Goal: Complete application form: Complete application form

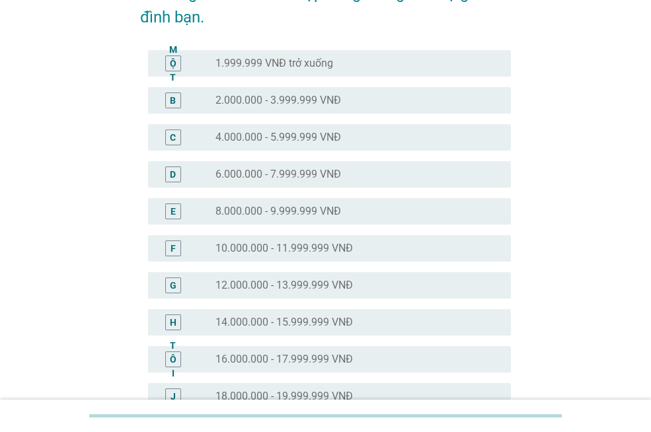
scroll to position [198, 0]
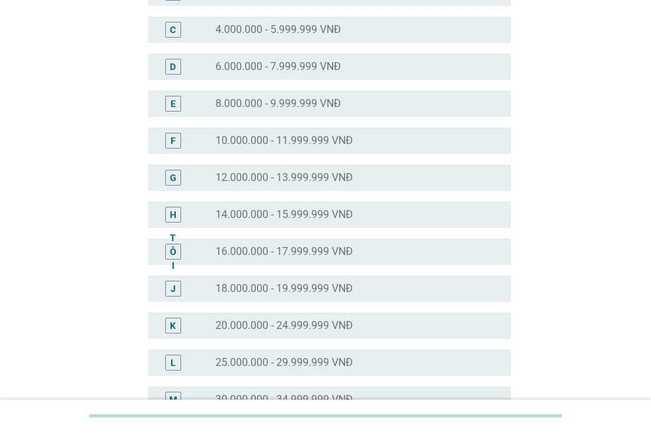
drag, startPoint x: 328, startPoint y: 321, endPoint x: 338, endPoint y: 319, distance: 10.9
click at [328, 321] on font "20.000.000 - 24.999.999 VNĐ" at bounding box center [283, 325] width 137 height 13
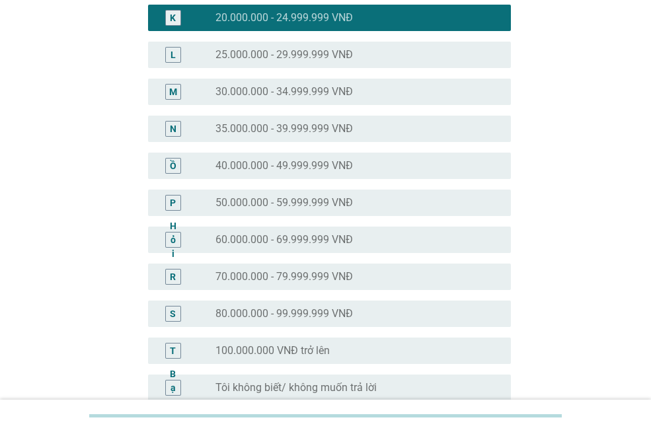
scroll to position [645, 0]
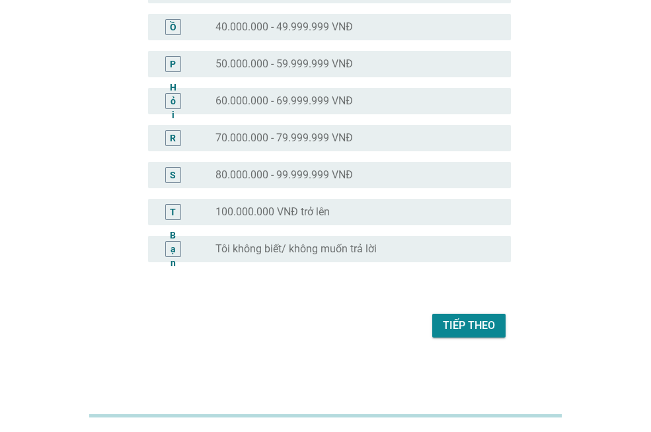
click at [491, 330] on font "Tiếp theo" at bounding box center [469, 325] width 52 height 13
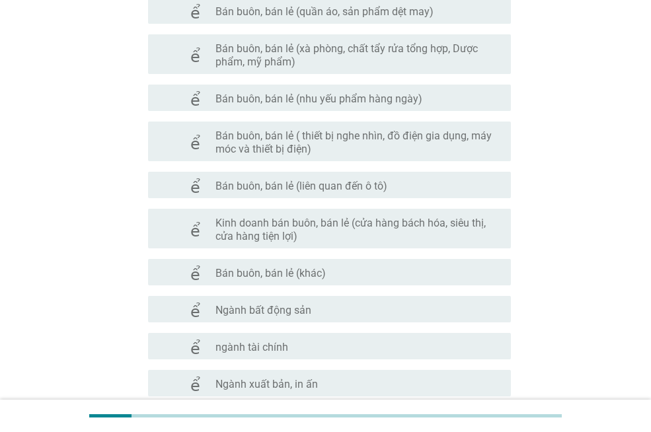
scroll to position [529, 0]
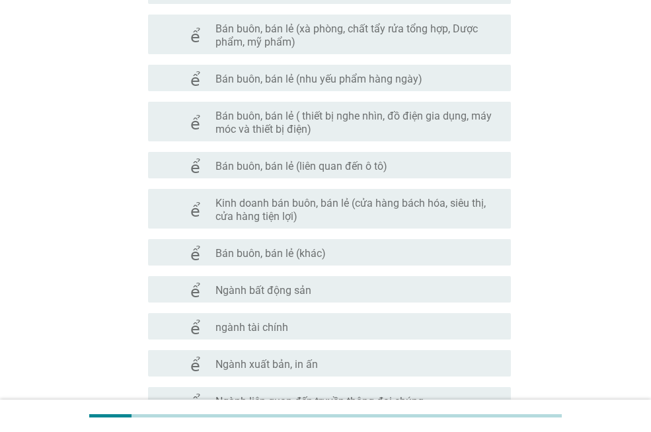
click at [365, 299] on div "kiểm tra check_box_outline_blank Ngành bất động sản" at bounding box center [329, 289] width 363 height 26
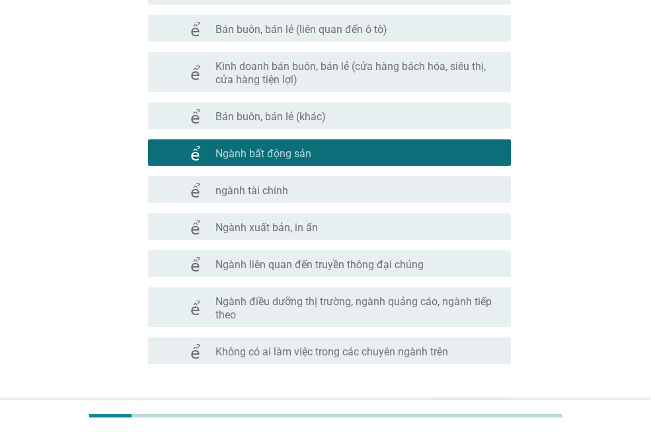
scroll to position [751, 0]
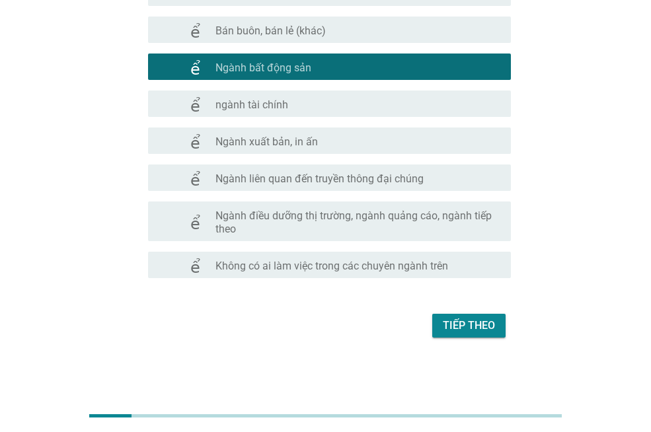
click at [483, 327] on font "Tiếp theo" at bounding box center [469, 325] width 52 height 13
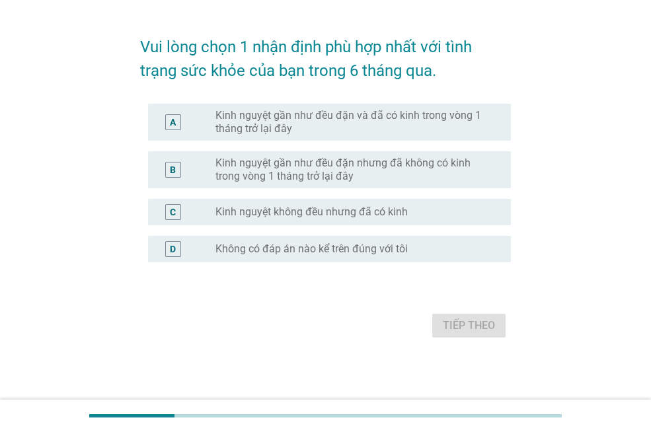
scroll to position [0, 0]
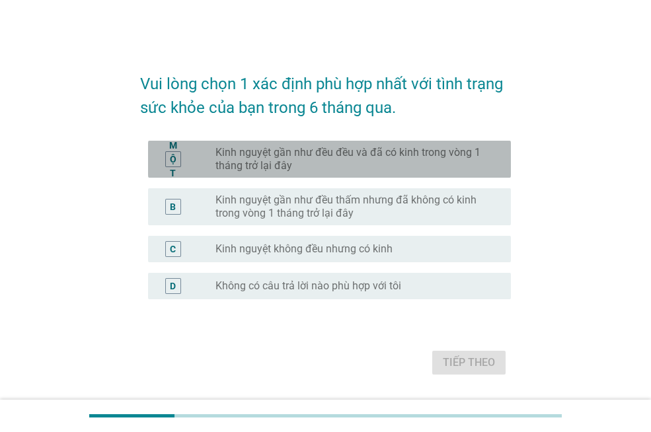
click at [431, 165] on font "Kinh nguyệt gần như đều đều và đã có kinh trong vòng 1 tháng trở lại đây" at bounding box center [352, 159] width 274 height 26
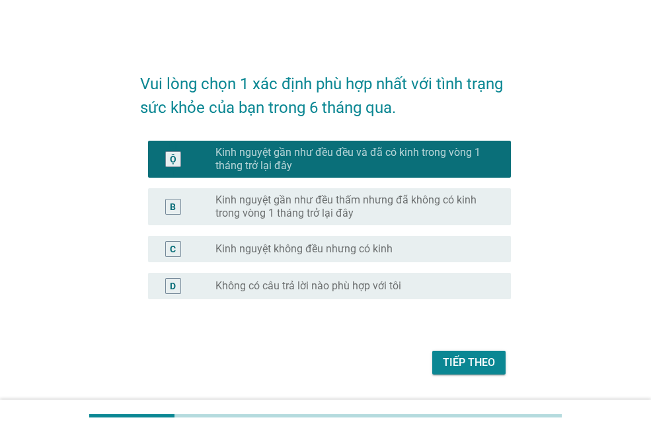
click at [465, 348] on div "Tiếp theo" at bounding box center [325, 363] width 371 height 32
click at [460, 363] on font "Tiếp theo" at bounding box center [469, 362] width 52 height 13
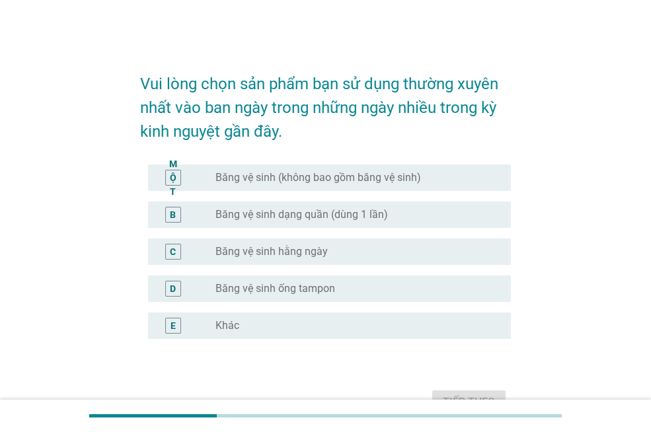
click at [227, 223] on div "B nút radio chưa được chọn Băng vệ sinh dạng quần (dùng 1 lần)" at bounding box center [329, 215] width 363 height 26
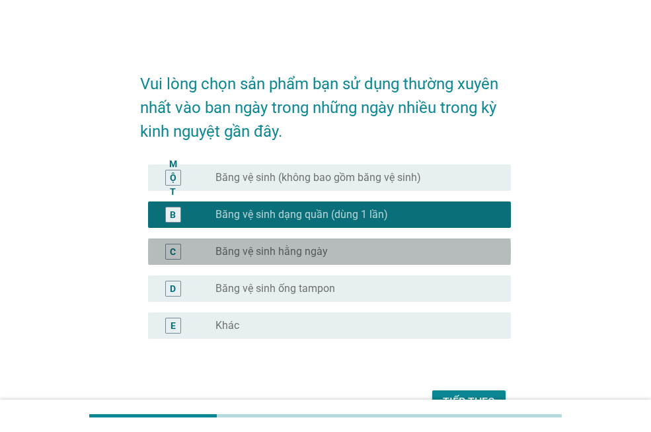
click at [236, 254] on font "Băng vệ sinh hằng ngày" at bounding box center [271, 251] width 112 height 13
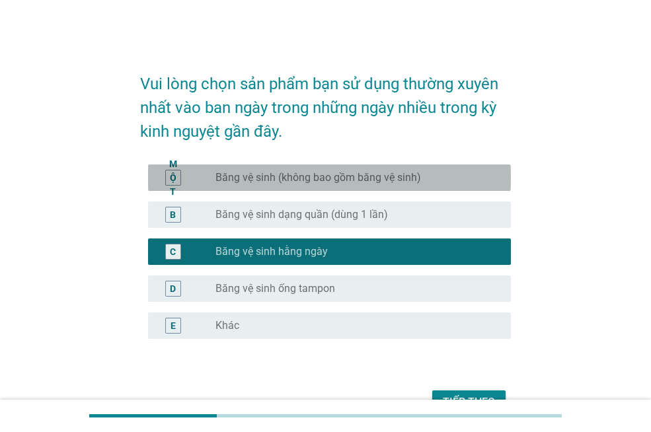
click at [309, 184] on div "nút radio chưa được chọn Băng vệ sinh (không bao gồm băng vệ sinh)" at bounding box center [357, 178] width 285 height 16
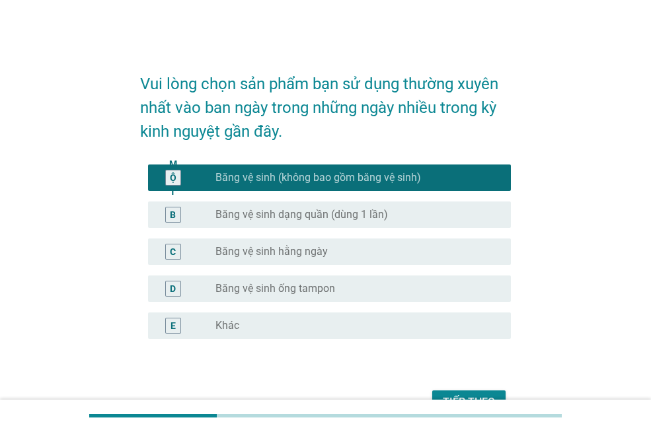
click at [273, 202] on div "B nút radio chưa được chọn Băng vệ sinh dạng quần (dùng 1 lần)" at bounding box center [329, 215] width 363 height 26
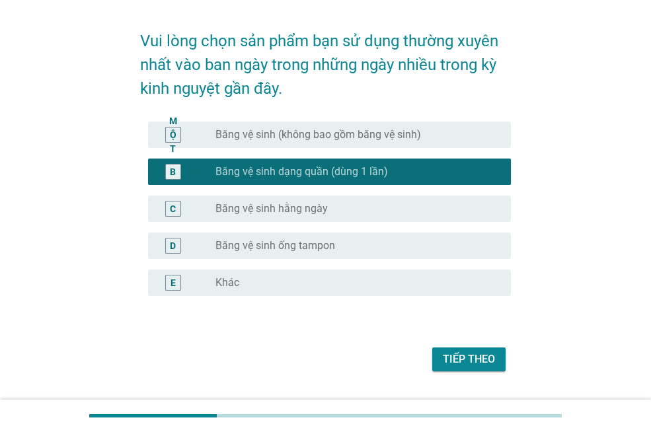
scroll to position [66, 0]
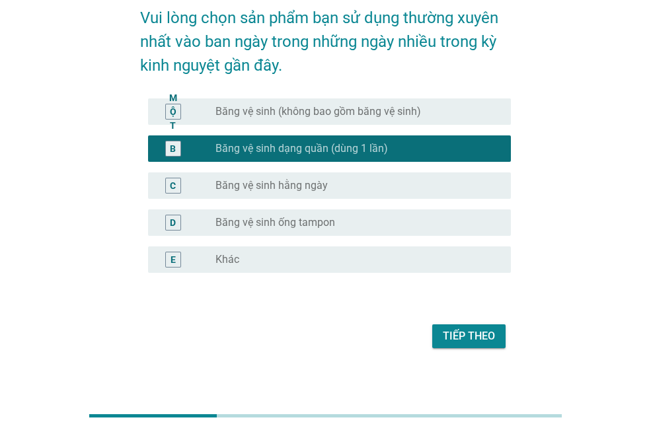
click at [445, 335] on font "Tiếp theo" at bounding box center [469, 336] width 52 height 13
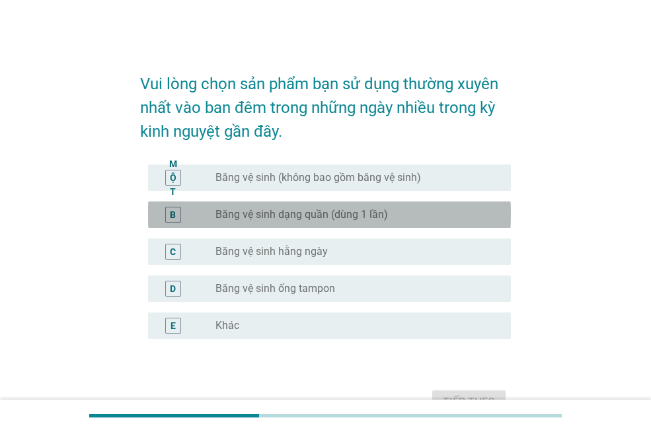
click at [352, 215] on font "Băng vệ sinh dạng quần (dùng 1 lần)" at bounding box center [301, 214] width 172 height 13
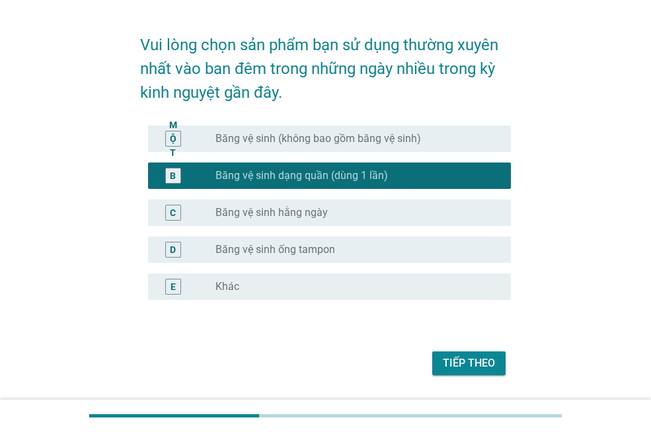
scroll to position [77, 0]
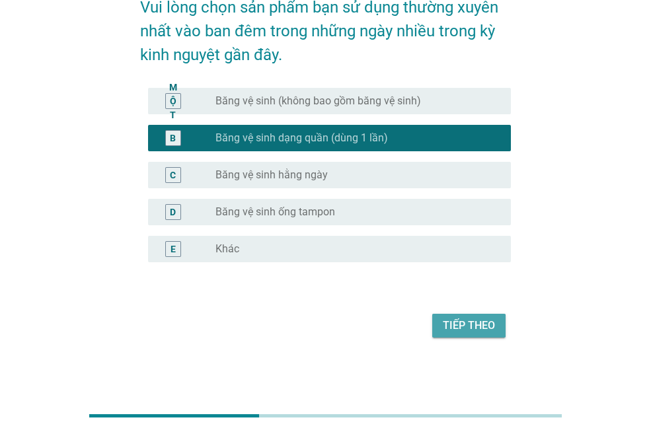
click at [445, 320] on font "Tiếp theo" at bounding box center [469, 325] width 52 height 13
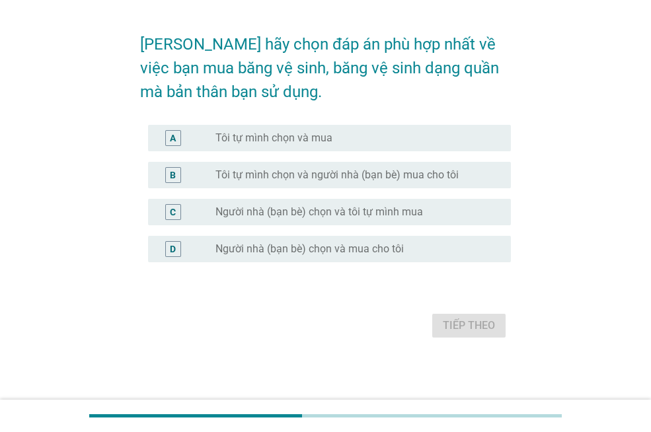
scroll to position [0, 0]
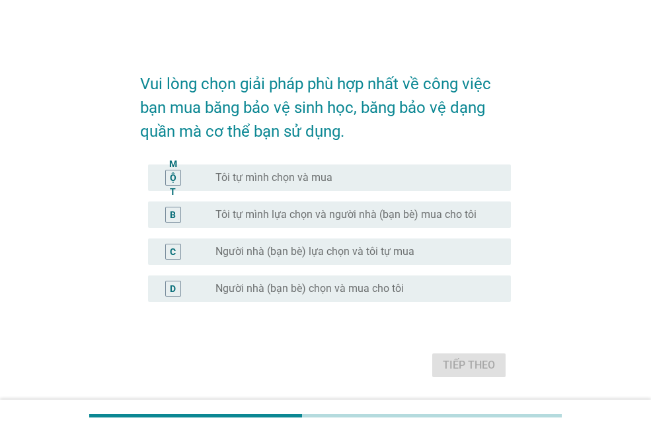
click at [317, 178] on font "Tôi tự mình chọn và mua" at bounding box center [273, 177] width 117 height 13
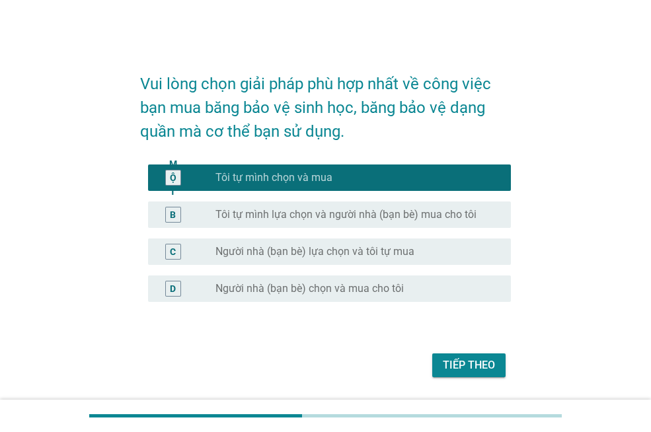
click at [451, 356] on button "Tiếp theo" at bounding box center [468, 366] width 73 height 24
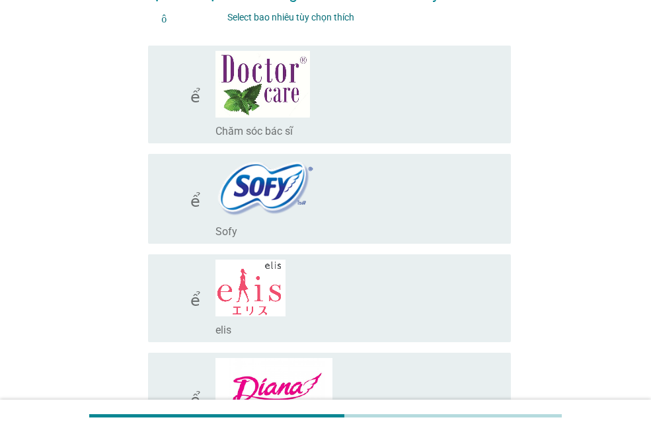
scroll to position [132, 0]
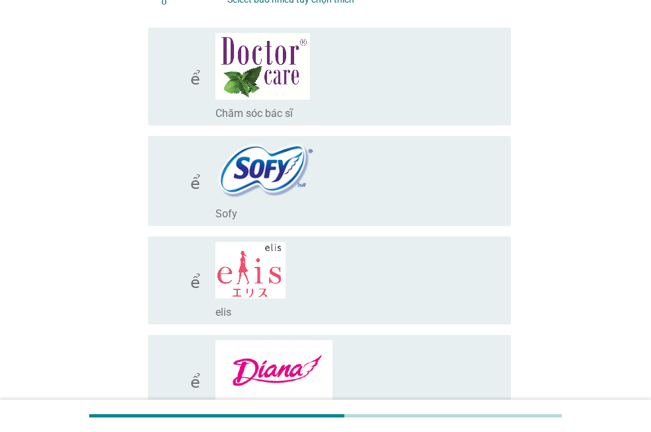
click at [361, 198] on div "check_box_outline_blank Sofy" at bounding box center [357, 180] width 285 height 79
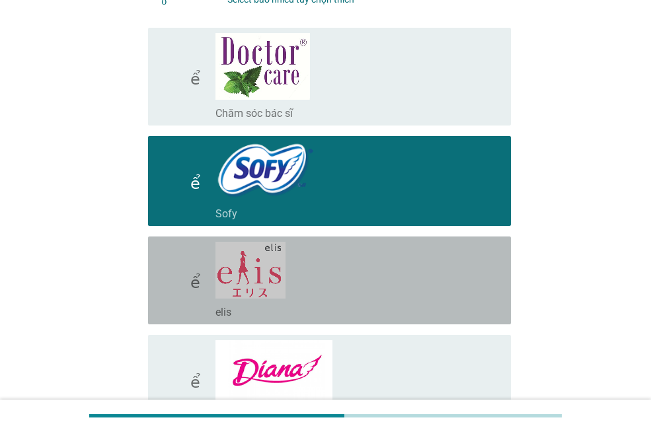
click at [340, 280] on div "check_box_outline_blank elis" at bounding box center [357, 280] width 285 height 77
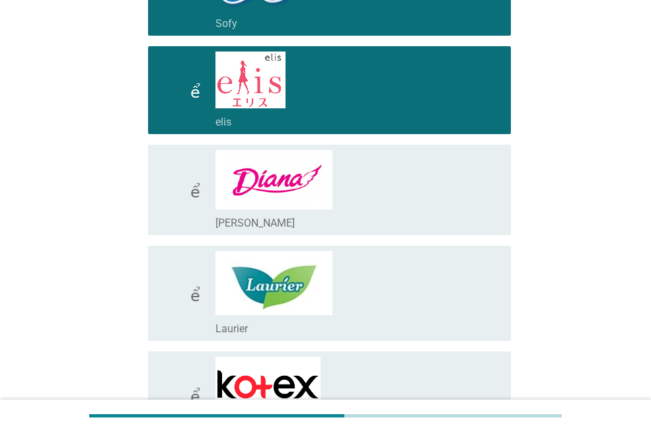
scroll to position [330, 0]
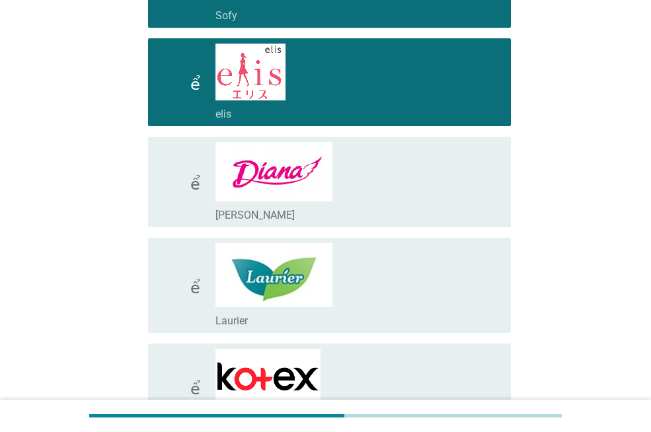
click at [348, 109] on div "check_box_outline_blank elis" at bounding box center [357, 113] width 285 height 16
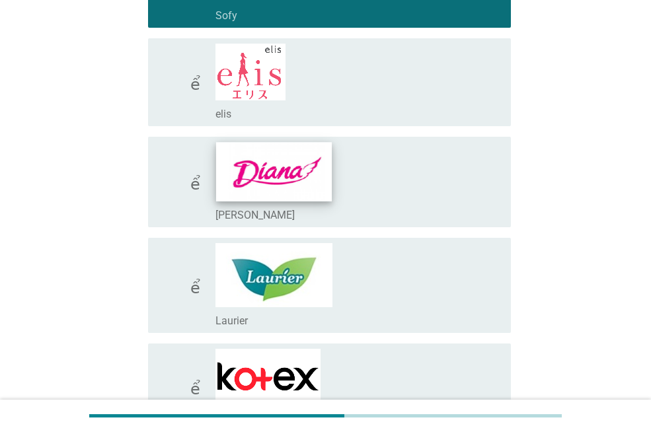
click at [330, 183] on img at bounding box center [274, 171] width 116 height 59
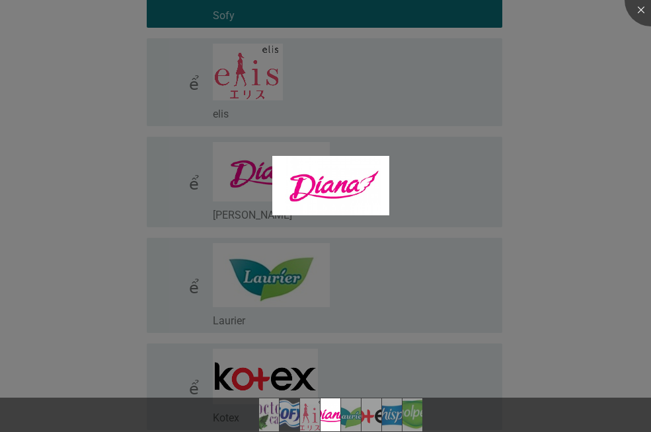
click at [352, 280] on div at bounding box center [325, 216] width 651 height 432
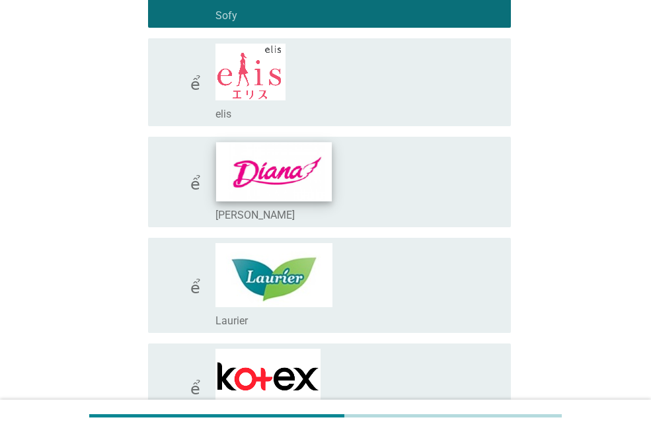
click at [299, 195] on img at bounding box center [274, 171] width 116 height 59
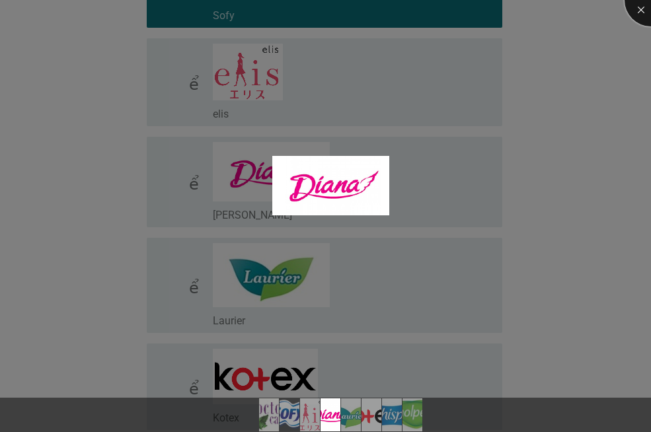
drag, startPoint x: 635, startPoint y: 7, endPoint x: 513, endPoint y: 50, distance: 129.6
click at [632, 8] on div at bounding box center [650, 0] width 53 height 53
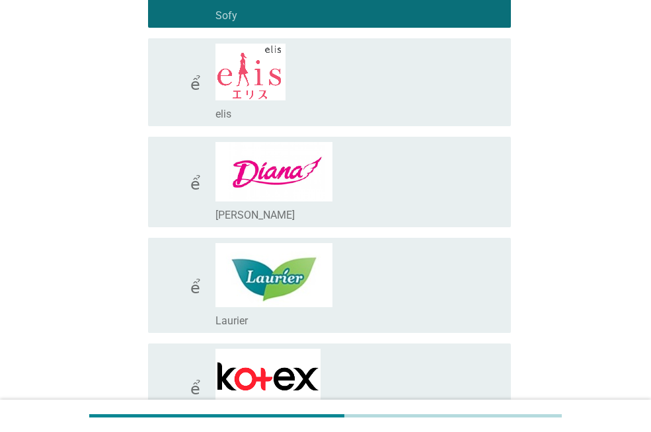
click at [207, 186] on font "kiểm tra" at bounding box center [213, 182] width 109 height 16
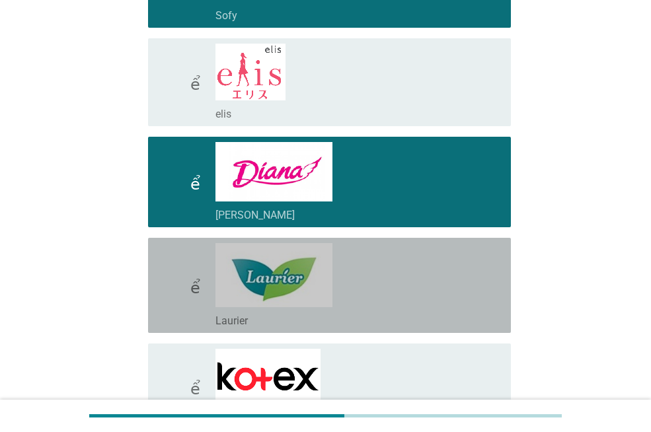
click at [189, 293] on font "kiểm tra" at bounding box center [213, 286] width 109 height 16
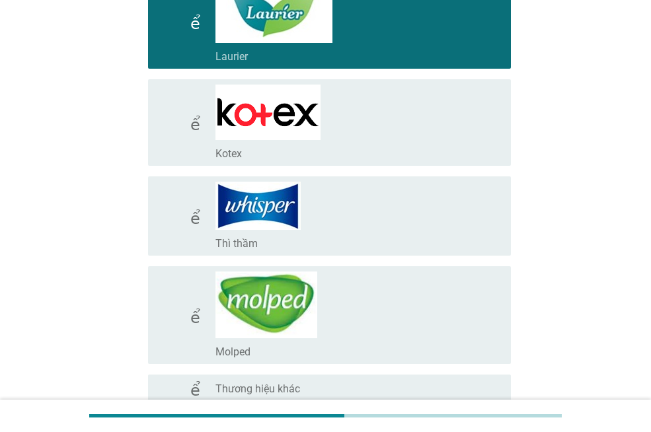
click at [204, 231] on icon "kiểm tra" at bounding box center [213, 216] width 109 height 69
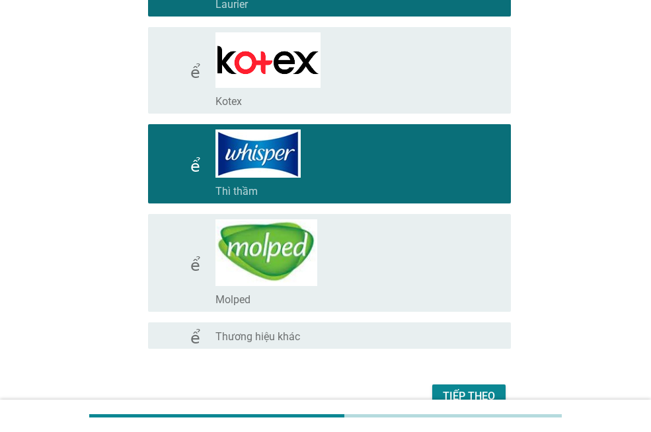
scroll to position [718, 0]
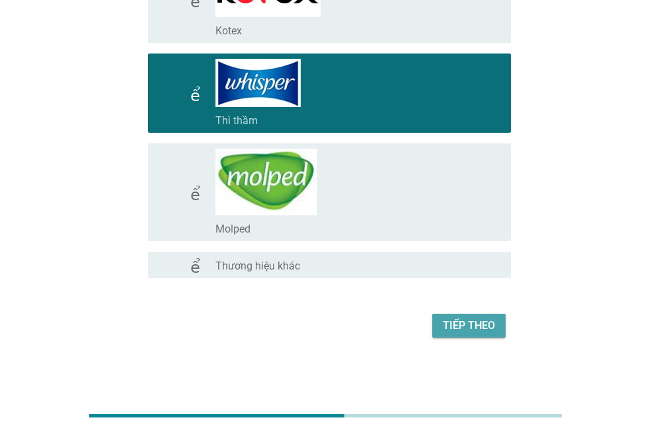
click at [476, 315] on button "Tiếp theo" at bounding box center [468, 326] width 73 height 24
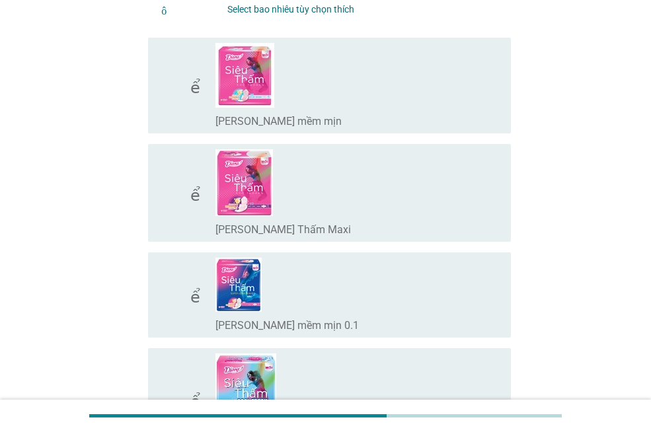
scroll to position [132, 0]
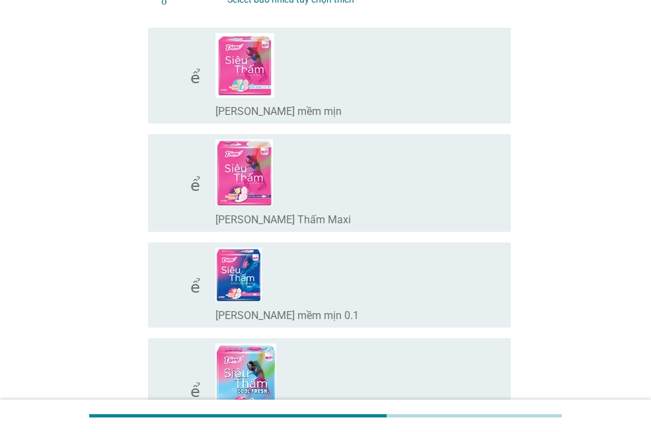
click at [373, 107] on div "check_box_outline_blank [PERSON_NAME] mềm mịn" at bounding box center [357, 110] width 285 height 16
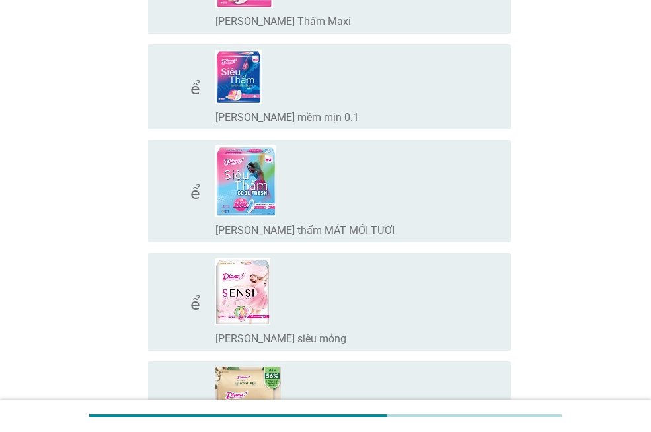
click at [361, 298] on div "check_box_outline_blank [PERSON_NAME] SENSI siêu mỏng" at bounding box center [357, 301] width 285 height 87
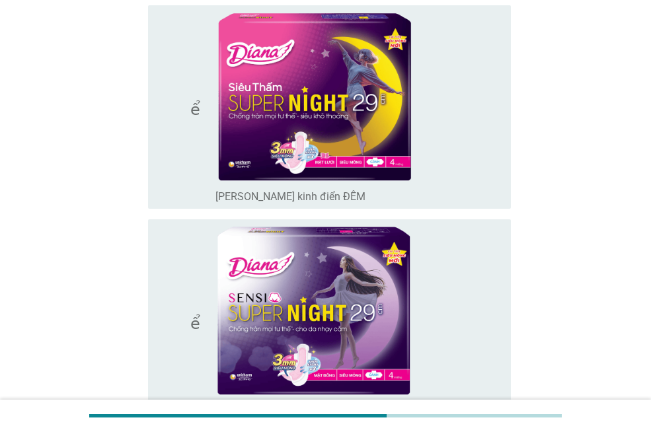
scroll to position [1189, 0]
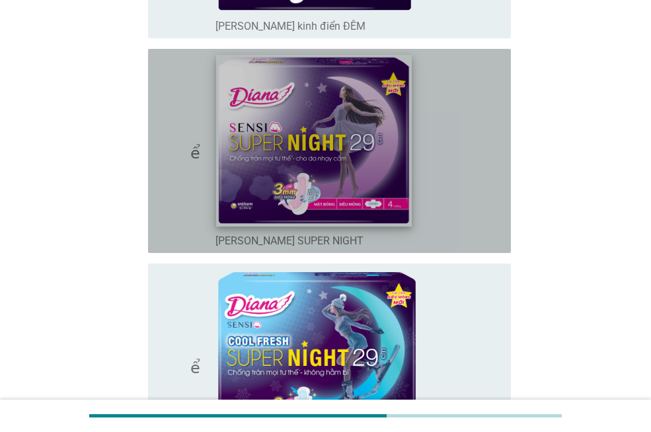
click at [400, 164] on img at bounding box center [314, 140] width 195 height 171
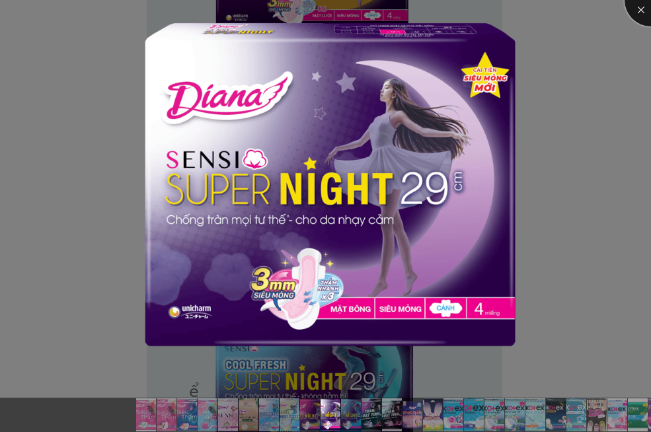
click at [636, 11] on div at bounding box center [650, 0] width 53 height 53
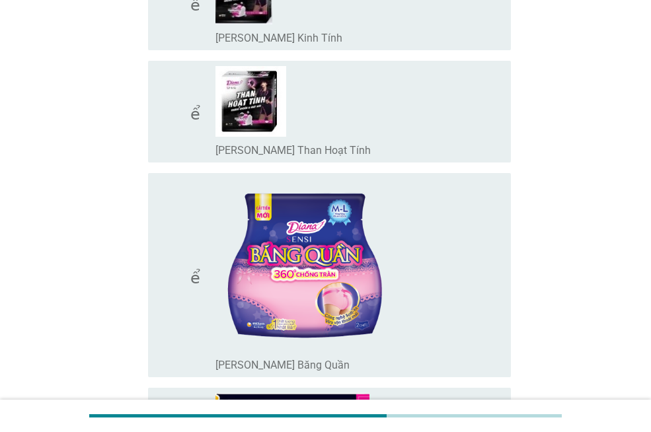
scroll to position [1718, 0]
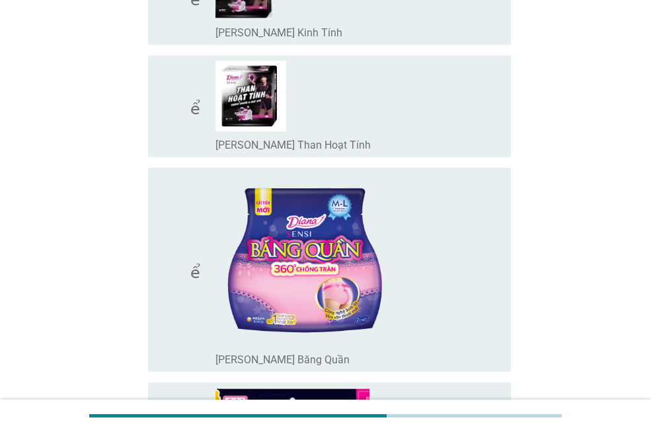
click at [188, 274] on font "kiểm tra" at bounding box center [213, 270] width 109 height 16
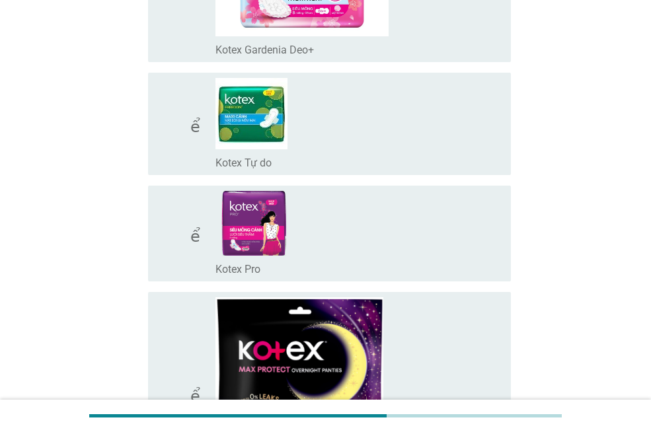
scroll to position [3568, 0]
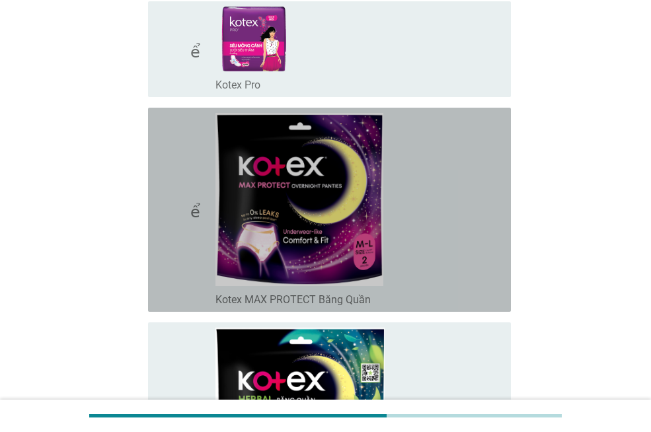
drag, startPoint x: 179, startPoint y: 207, endPoint x: 190, endPoint y: 207, distance: 10.6
click at [186, 207] on font "kiểm tra" at bounding box center [213, 210] width 109 height 16
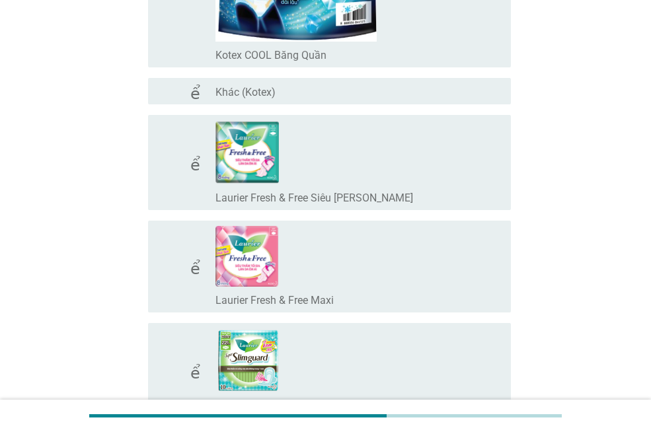
scroll to position [4229, 0]
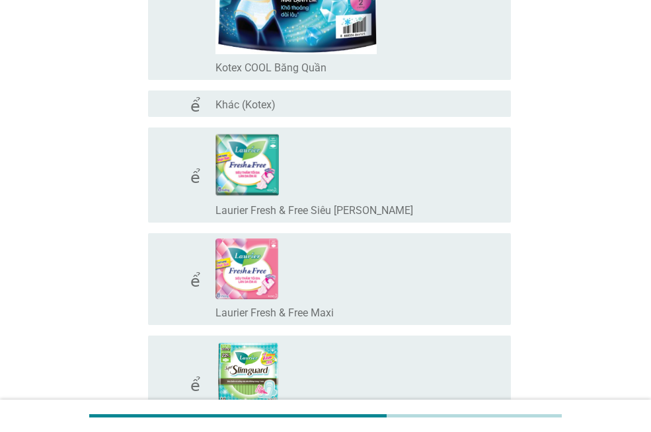
click at [198, 184] on icon "kiểm tra" at bounding box center [213, 175] width 109 height 85
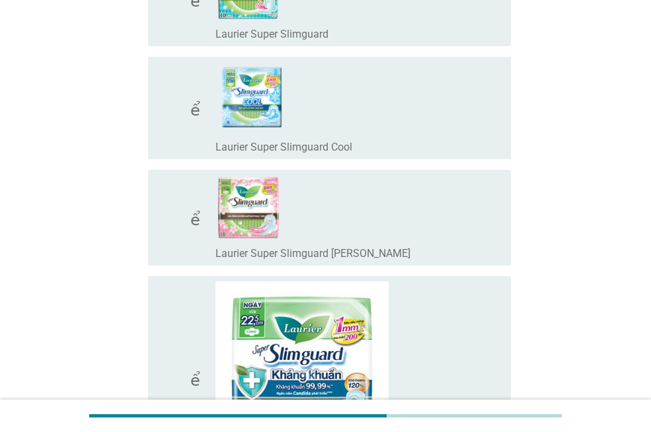
scroll to position [4758, 0]
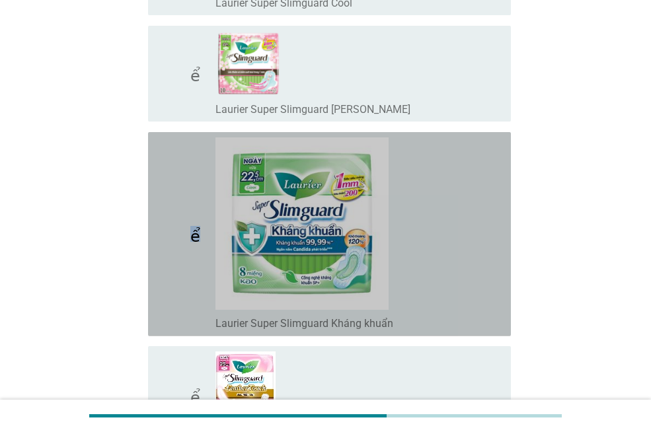
click at [196, 241] on font "kiểm tra" at bounding box center [213, 234] width 109 height 16
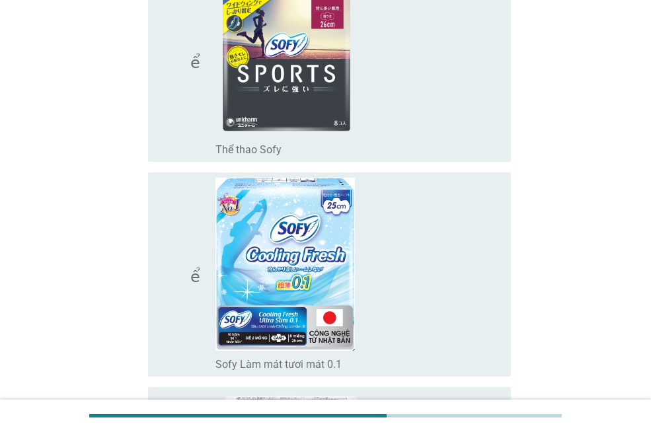
click at [184, 254] on icon "kiểm tra" at bounding box center [213, 275] width 109 height 194
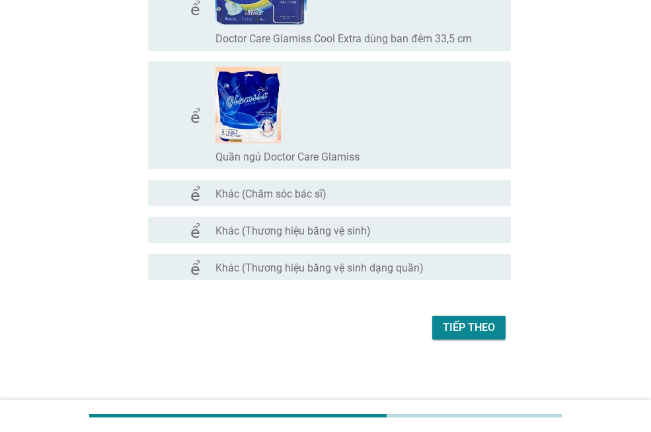
scroll to position [10659, 0]
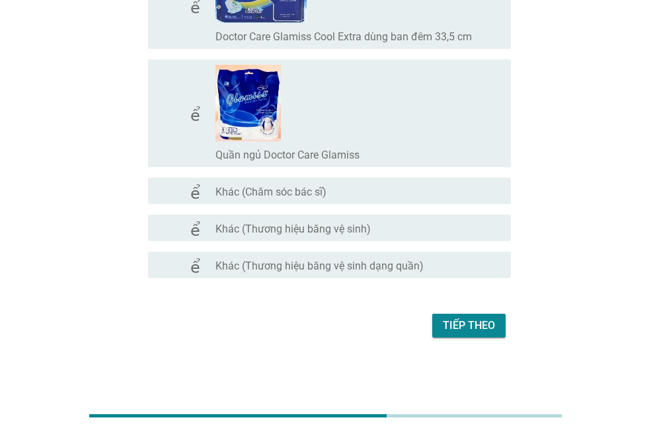
click at [470, 322] on font "Tiếp theo" at bounding box center [469, 325] width 52 height 13
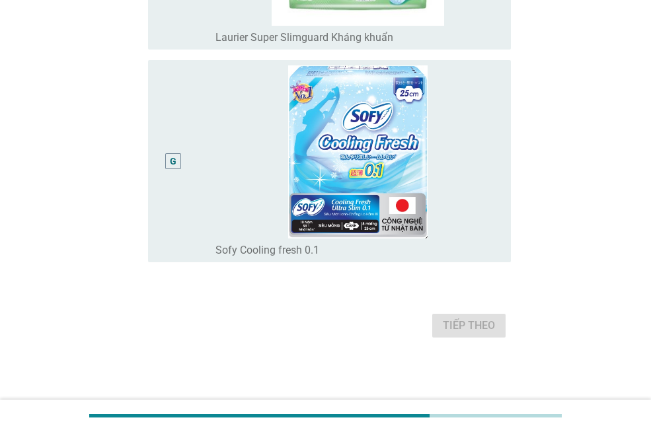
scroll to position [0, 0]
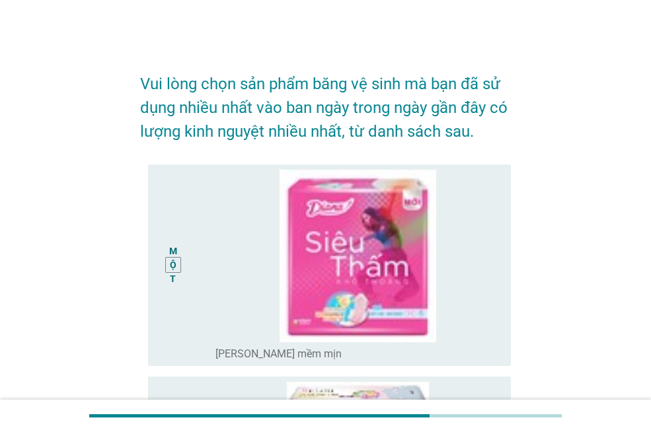
click at [170, 263] on font "MỘT" at bounding box center [173, 265] width 8 height 38
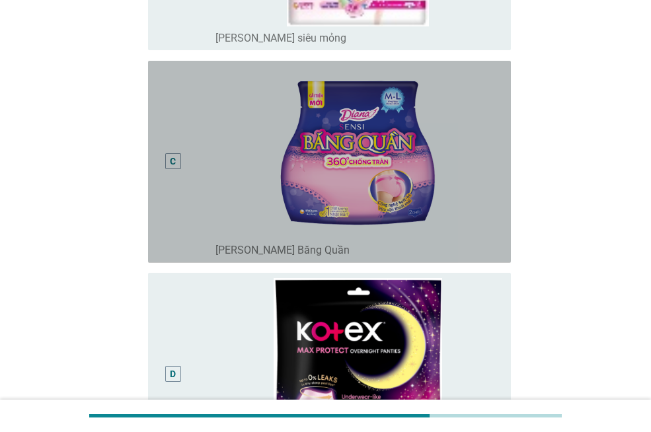
click at [176, 151] on div "C" at bounding box center [173, 162] width 28 height 192
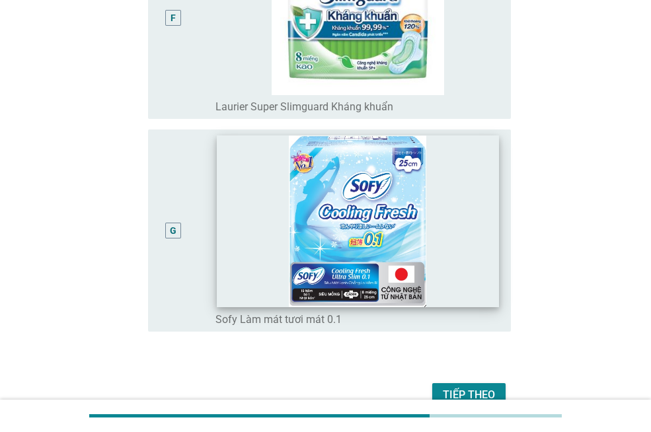
scroll to position [1379, 0]
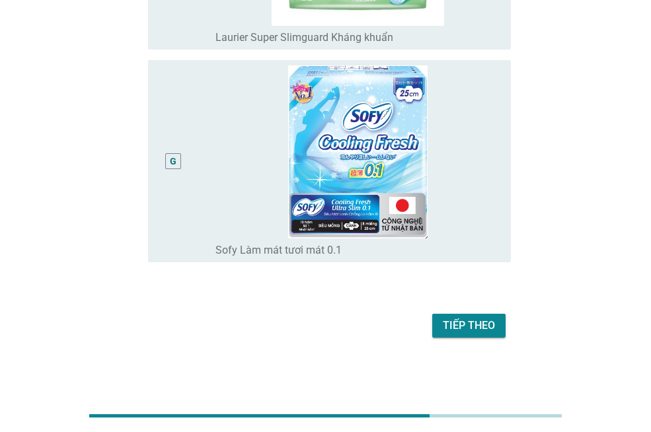
click at [476, 319] on font "Tiếp theo" at bounding box center [469, 325] width 52 height 13
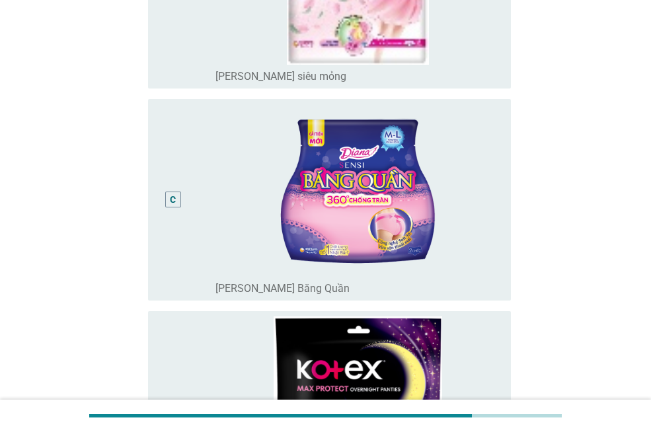
scroll to position [595, 0]
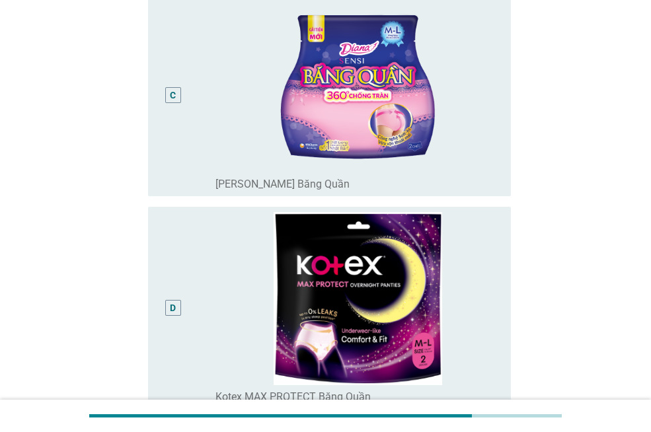
drag, startPoint x: 192, startPoint y: 99, endPoint x: 201, endPoint y: 131, distance: 33.5
click at [192, 100] on div "C" at bounding box center [187, 96] width 57 height 192
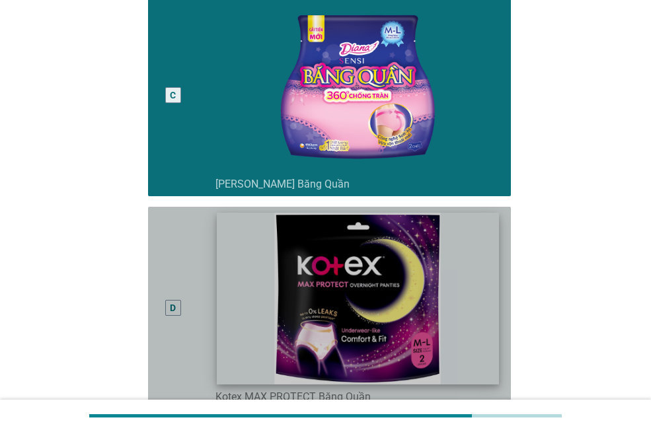
drag, startPoint x: 182, startPoint y: 291, endPoint x: 272, endPoint y: 299, distance: 90.9
click at [182, 289] on div "D" at bounding box center [173, 308] width 28 height 192
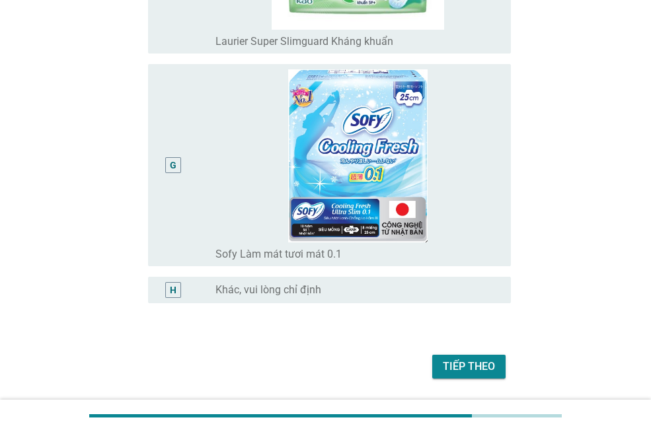
scroll to position [1416, 0]
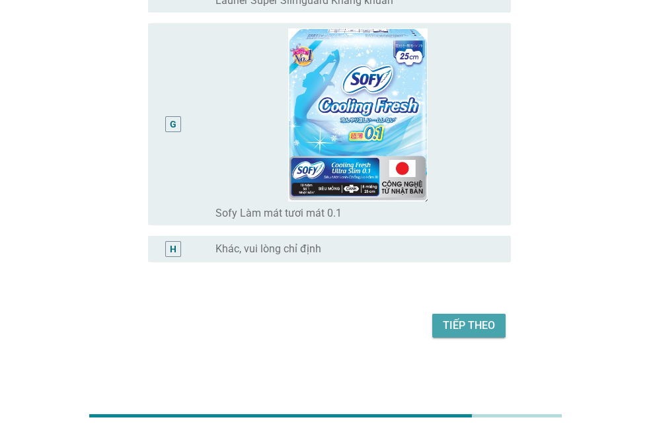
click at [487, 321] on font "Tiếp theo" at bounding box center [469, 325] width 52 height 13
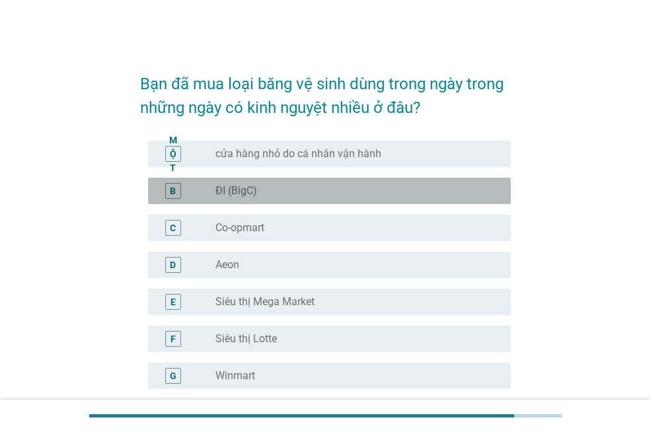
click at [324, 184] on div "nút radio chưa được chọn ĐI (BigC)" at bounding box center [352, 190] width 274 height 13
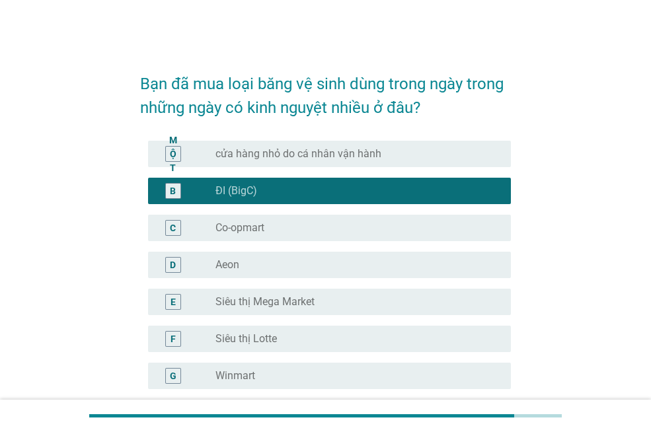
click at [320, 231] on div "nút radio chưa được chọn Co-opmart" at bounding box center [352, 227] width 274 height 13
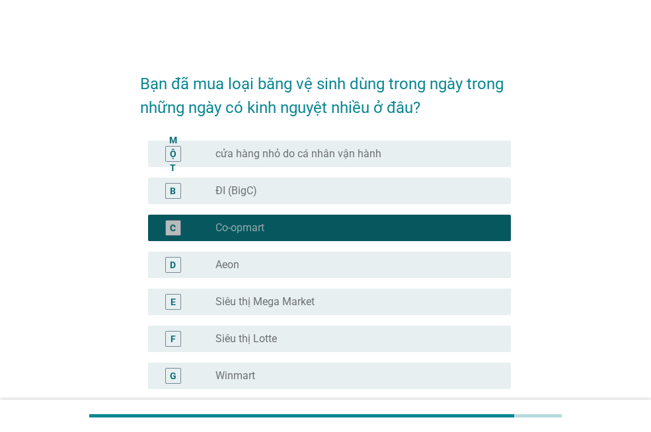
click at [322, 258] on div "nút radio chưa được chọn Aeon" at bounding box center [352, 264] width 274 height 13
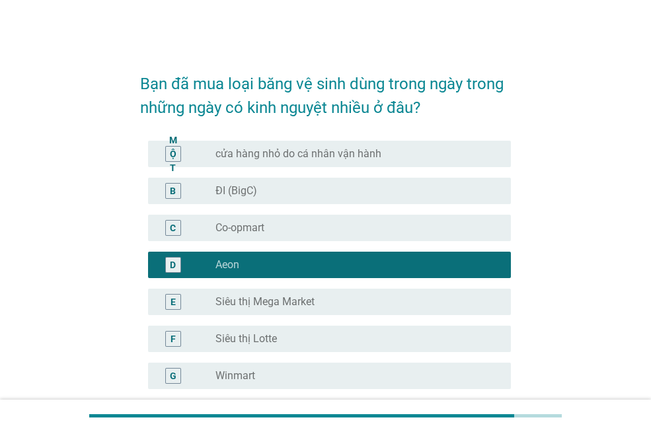
click at [350, 220] on div "nút radio chưa được chọn Co-opmart" at bounding box center [357, 228] width 285 height 16
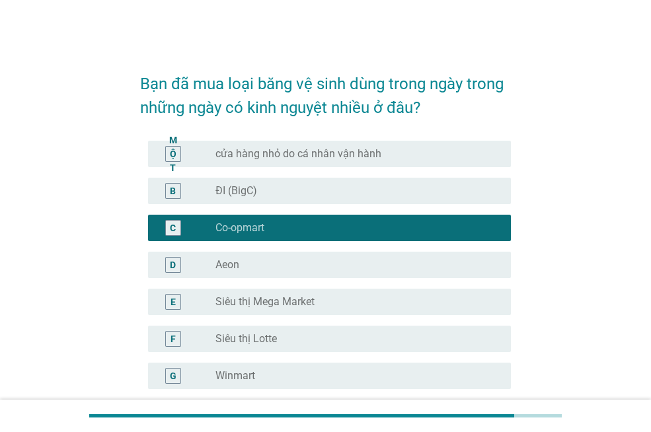
click at [340, 274] on div "D nút radio chưa được chọn [PERSON_NAME]" at bounding box center [329, 265] width 363 height 26
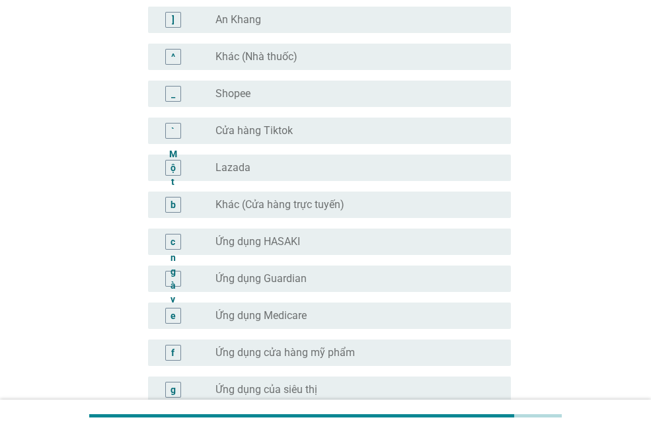
scroll to position [1348, 0]
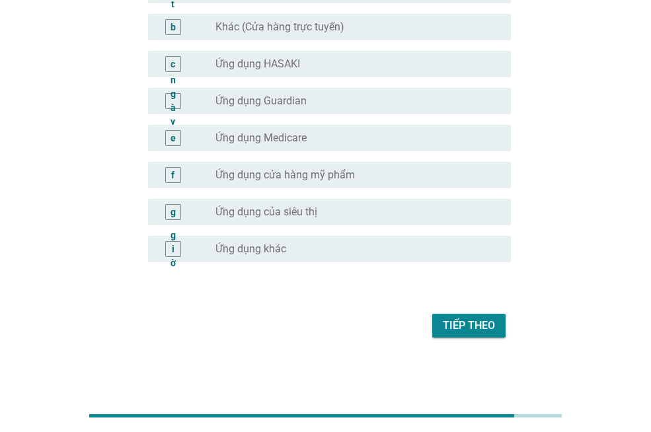
click at [470, 311] on div "Tiếp theo" at bounding box center [325, 326] width 371 height 32
click at [465, 332] on font "Tiếp theo" at bounding box center [469, 326] width 52 height 16
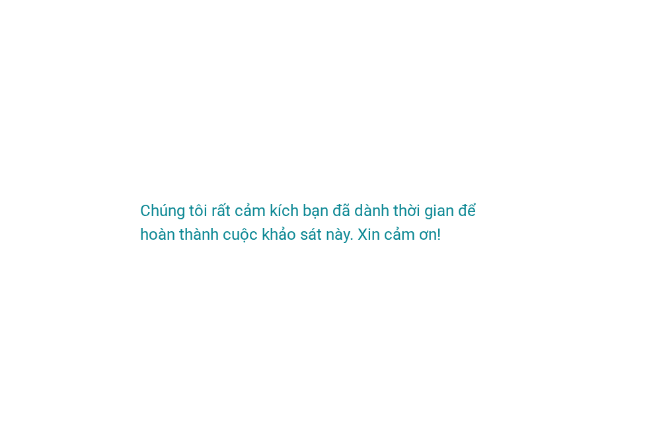
scroll to position [0, 0]
